Goal: Task Accomplishment & Management: Complete application form

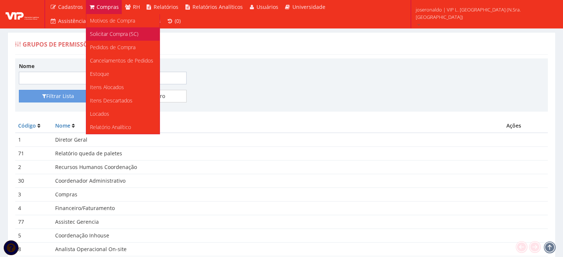
click at [105, 30] on span "Solicitar Compra (SC)" at bounding box center [114, 33] width 49 height 7
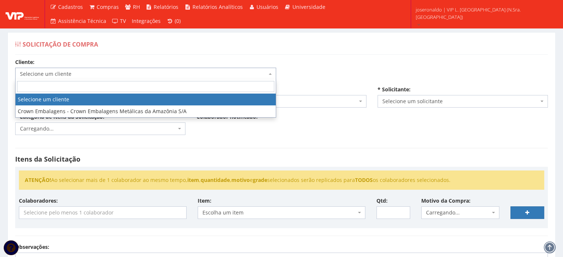
click at [68, 71] on span "Selecione um cliente" at bounding box center [143, 73] width 247 height 7
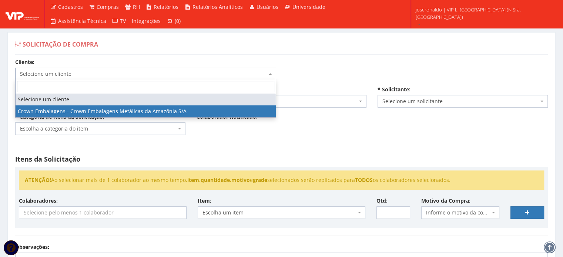
select select "38"
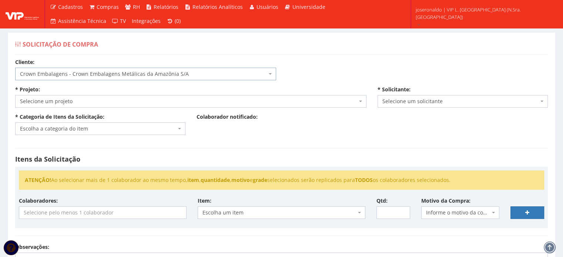
click at [103, 101] on span "Selecione um projeto" at bounding box center [188, 101] width 337 height 7
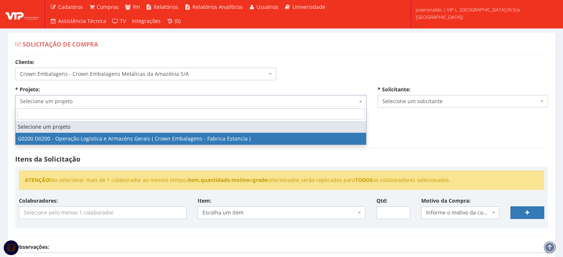
select select "200"
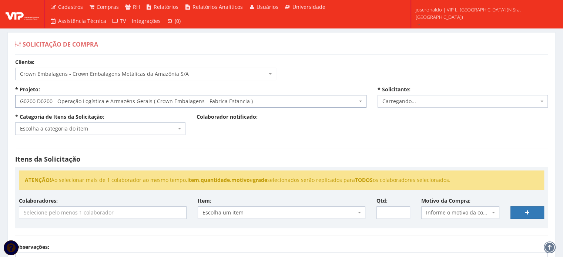
select select "1278"
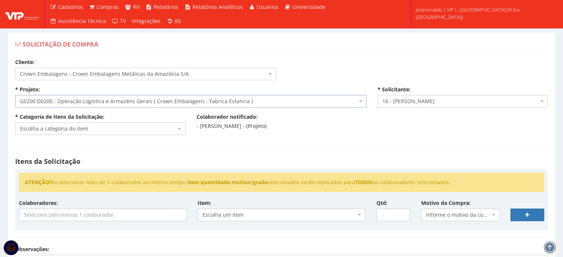
click at [98, 128] on span "Escolha a categoria do item" at bounding box center [98, 128] width 156 height 7
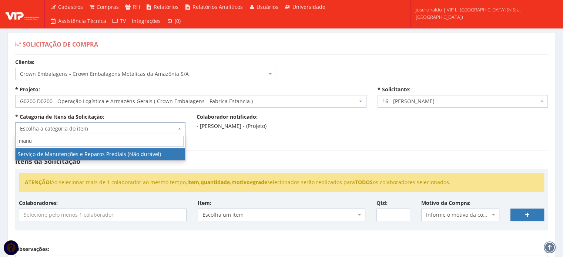
type input "manu"
select select "29"
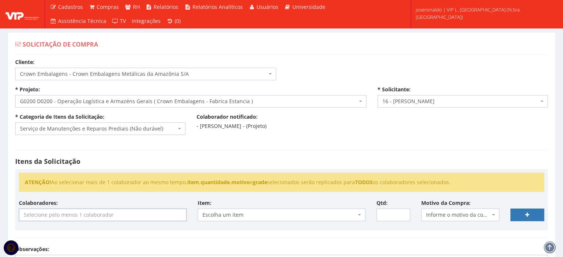
click at [120, 213] on input "search" at bounding box center [102, 215] width 167 height 12
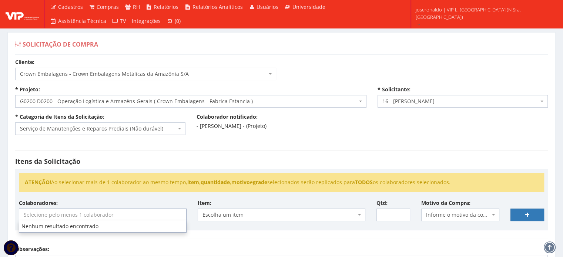
click at [120, 213] on input "search" at bounding box center [102, 215] width 167 height 12
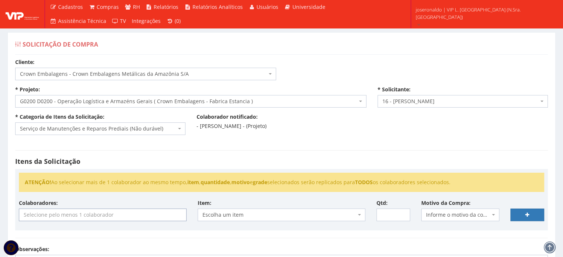
click at [120, 213] on input "search" at bounding box center [102, 215] width 167 height 12
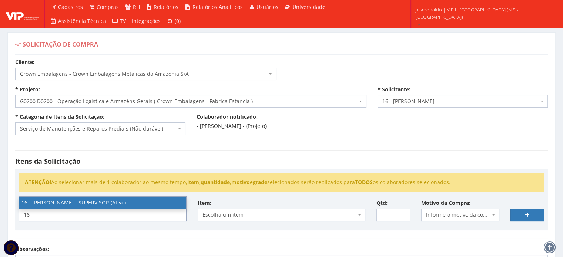
type input "16"
select select "1278"
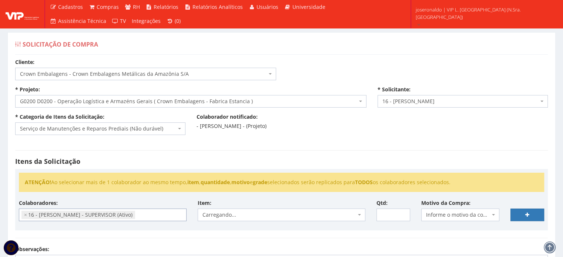
scroll to position [60, 0]
click at [246, 217] on span "Carregando..." at bounding box center [280, 214] width 154 height 7
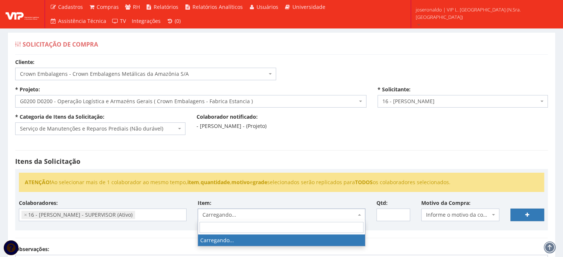
click at [246, 217] on span "Carregando..." at bounding box center [280, 214] width 154 height 7
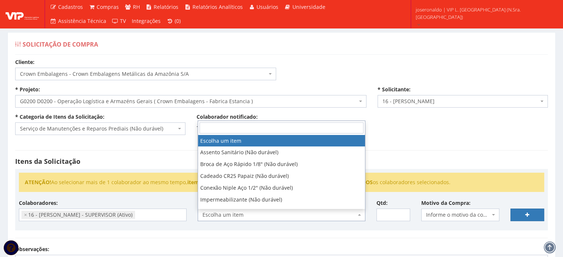
click at [246, 217] on span "Escolha um item" at bounding box center [280, 214] width 154 height 7
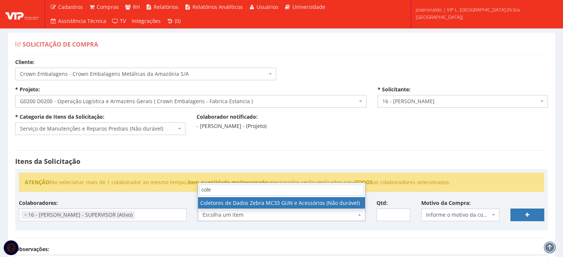
type input "cole"
select select "1386"
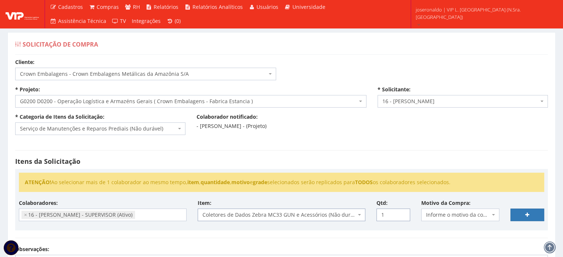
click at [403, 211] on input "1" at bounding box center [394, 215] width 34 height 13
type input "2"
click at [403, 212] on input "2" at bounding box center [394, 215] width 34 height 13
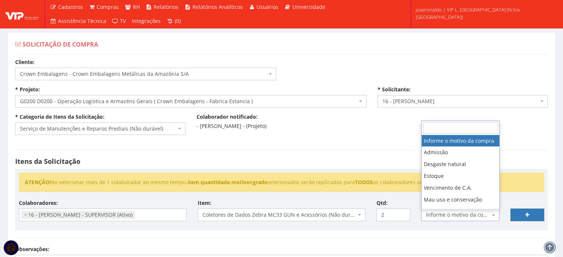
click at [467, 216] on span "Informe o motivo da compra" at bounding box center [458, 214] width 64 height 7
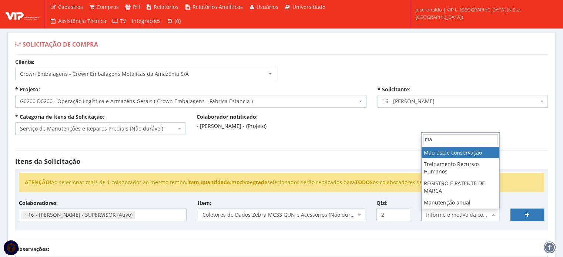
type input "m"
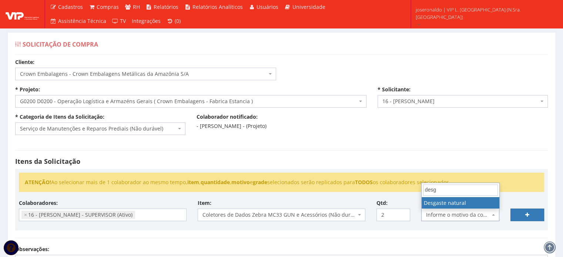
type input "desg"
select select "2"
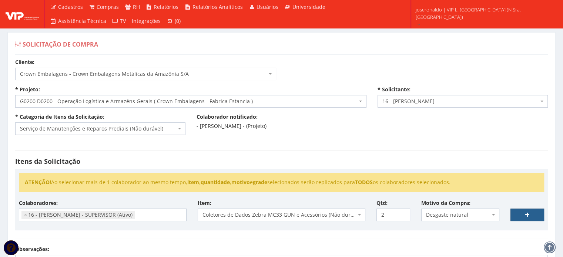
click at [525, 216] on icon at bounding box center [527, 215] width 4 height 5
select select
type input "0"
select select
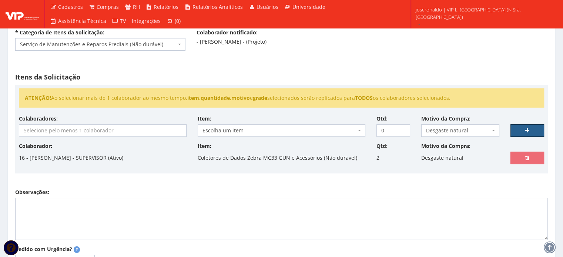
scroll to position [148, 0]
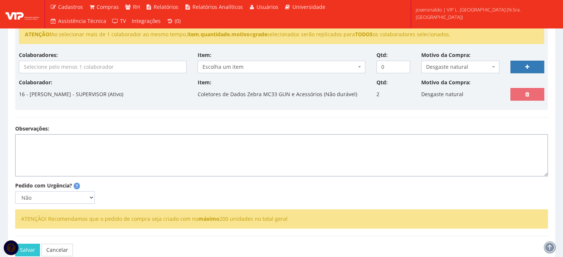
click at [66, 138] on textarea "Observações:" at bounding box center [281, 155] width 533 height 42
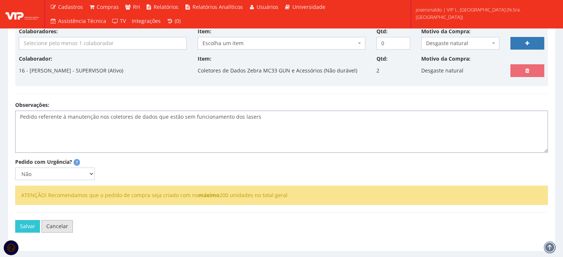
scroll to position [185, 0]
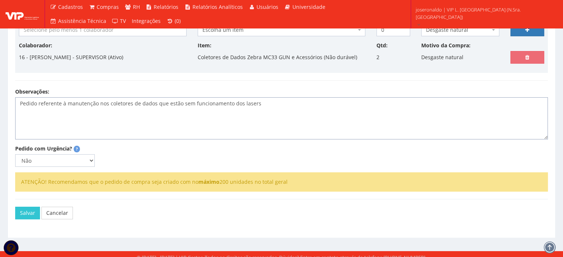
type textarea "Pedido referente à manutenção nos coletores de dados que estão sem funcionament…"
click at [25, 206] on div "Salvar Cancelar" at bounding box center [281, 213] width 533 height 28
click at [29, 210] on button "Salvar" at bounding box center [27, 213] width 25 height 13
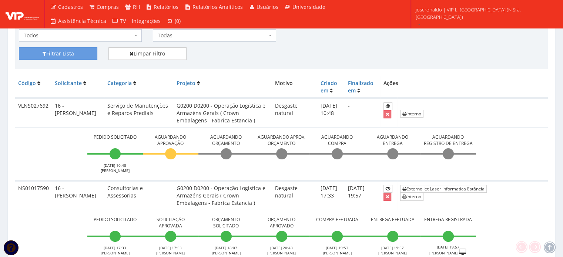
scroll to position [185, 0]
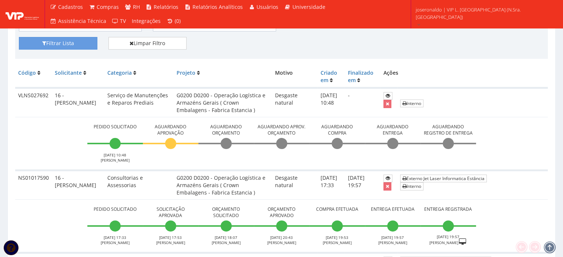
click at [25, 96] on td "VLNS027692" at bounding box center [33, 102] width 37 height 29
click at [26, 96] on td "VLNS027692" at bounding box center [33, 102] width 37 height 29
drag, startPoint x: 27, startPoint y: 96, endPoint x: 472, endPoint y: 105, distance: 445.2
click at [472, 105] on td "Interno" at bounding box center [472, 102] width 151 height 29
click at [28, 94] on td "VLNS027692" at bounding box center [33, 102] width 37 height 29
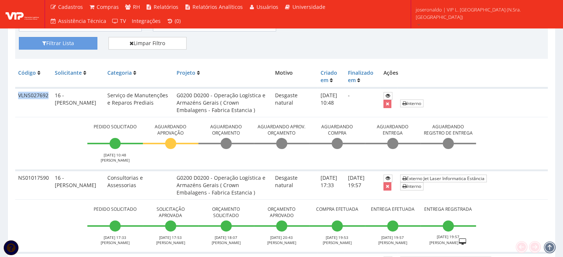
click at [28, 94] on td "VLNS027692" at bounding box center [33, 102] width 37 height 29
copy td "VLNS027692"
